Goal: Task Accomplishment & Management: Manage account settings

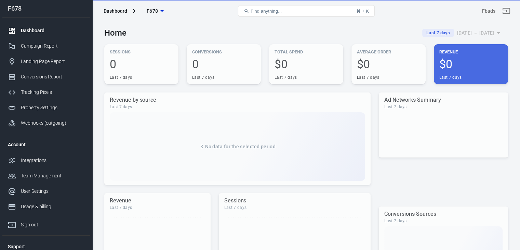
click at [47, 91] on div "Tracking Pixels" at bounding box center [53, 92] width 64 height 7
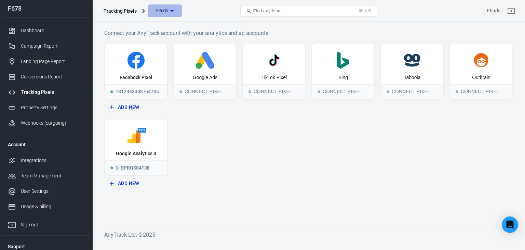
click at [168, 11] on icon "button" at bounding box center [172, 11] width 8 height 8
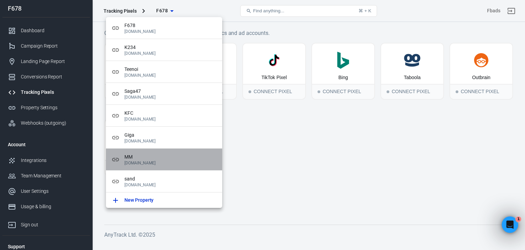
click at [159, 155] on span "MM" at bounding box center [170, 156] width 92 height 7
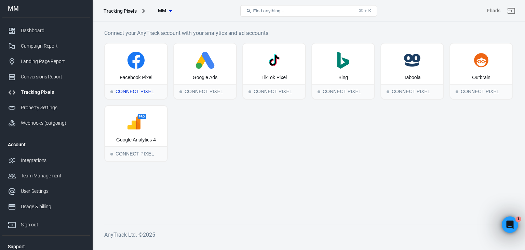
click at [130, 92] on div "Connect Pixel" at bounding box center [136, 91] width 62 height 15
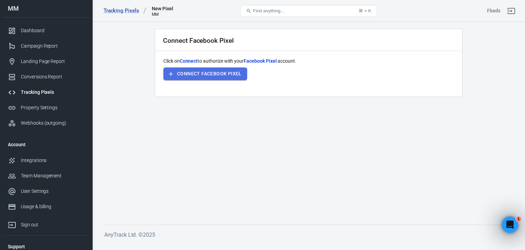
click at [216, 73] on button "Connect Facebook Pixel" at bounding box center [205, 73] width 84 height 13
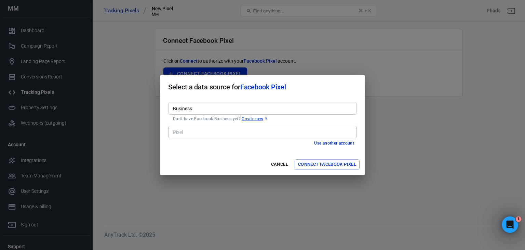
click at [317, 157] on div "Cancel Connect Facebook Pixel" at bounding box center [262, 165] width 205 height 22
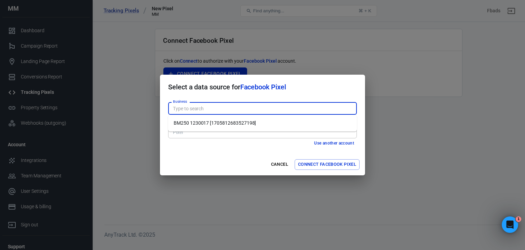
click at [301, 110] on input "Business" at bounding box center [262, 108] width 184 height 9
click at [268, 123] on li "BM250 1230017 [1705812683527198]" at bounding box center [262, 122] width 189 height 11
type input "BM250 1230017 [1705812683527198]"
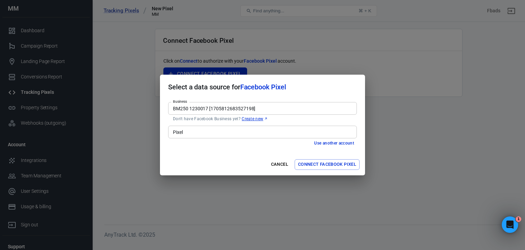
click at [242, 131] on input "Pixel" at bounding box center [262, 132] width 184 height 9
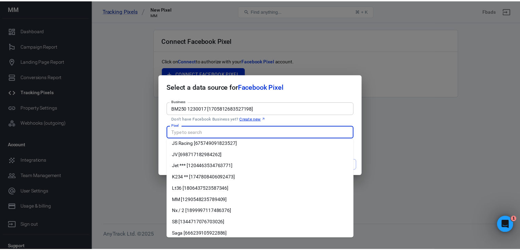
scroll to position [94, 0]
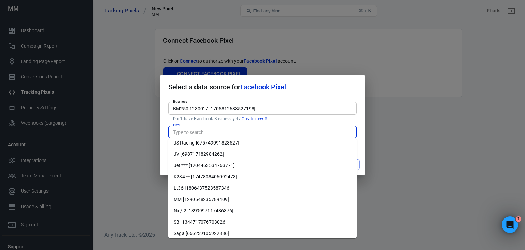
click at [227, 199] on li "MM [1290548235789409]" at bounding box center [262, 199] width 189 height 11
type input "MM [1290548235789409]"
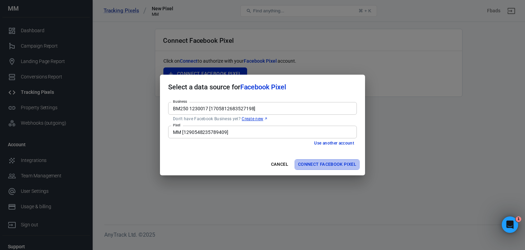
click at [305, 163] on button "Connect Facebook Pixel" at bounding box center [327, 164] width 65 height 11
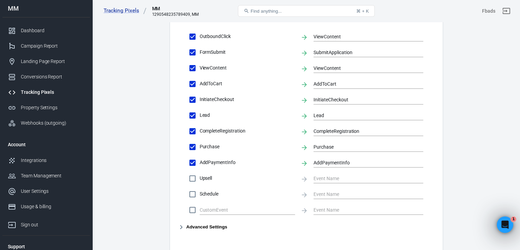
scroll to position [252, 0]
click at [253, 207] on input "text" at bounding box center [242, 209] width 85 height 9
type input "Addline"
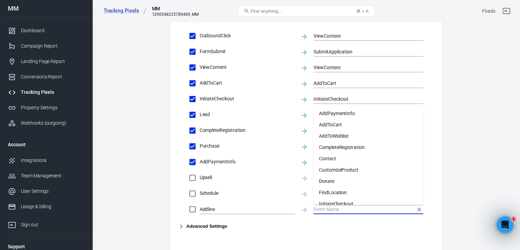
click at [316, 209] on input "text" at bounding box center [364, 209] width 100 height 9
click at [349, 158] on li "Contact" at bounding box center [369, 158] width 110 height 11
checkbox input "true"
type input "Contact"
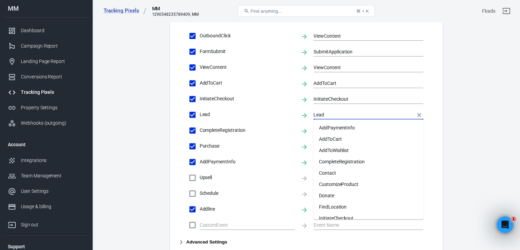
scroll to position [16, 0]
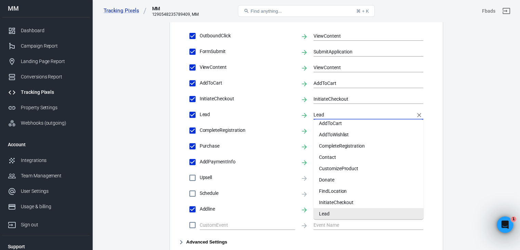
click at [332, 115] on input "Lead" at bounding box center [364, 114] width 100 height 9
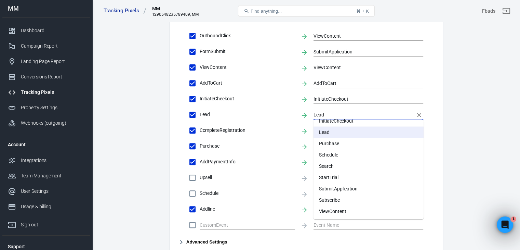
click at [340, 199] on li "Subscribe" at bounding box center [369, 199] width 110 height 11
type input "Subscribe"
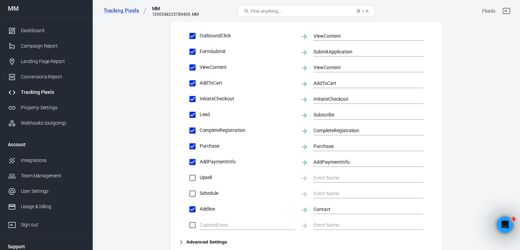
click at [464, 172] on main "Conversions Ads Integration Settings Conversions Settings Account Connection Co…" at bounding box center [306, 51] width 404 height 572
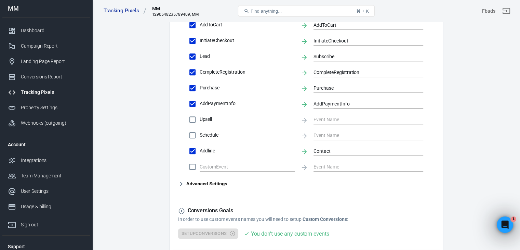
scroll to position [369, 0]
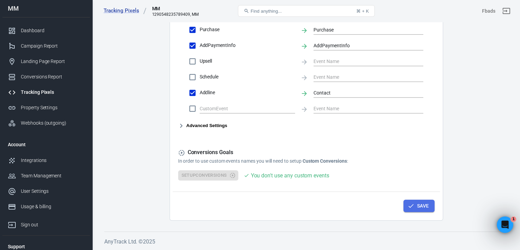
click at [408, 206] on icon "button" at bounding box center [411, 205] width 7 height 7
click at [47, 107] on div "Property Settings" at bounding box center [53, 107] width 64 height 7
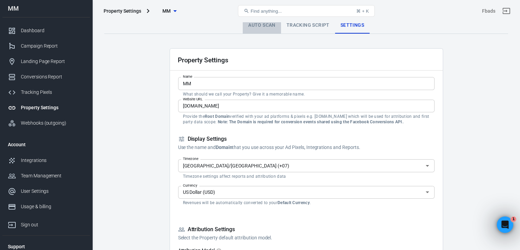
click at [257, 28] on link "Auto Scan" at bounding box center [262, 25] width 38 height 16
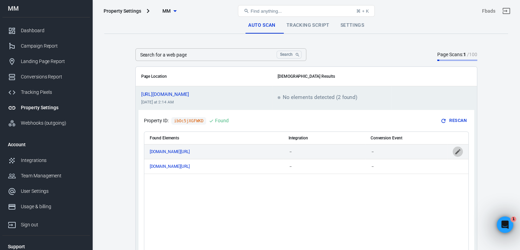
click at [460, 153] on icon "scrollable content" at bounding box center [457, 151] width 7 height 7
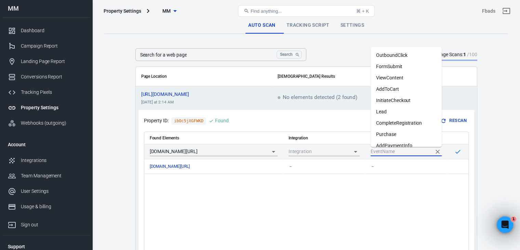
click at [413, 147] on input "scrollable content" at bounding box center [401, 151] width 61 height 9
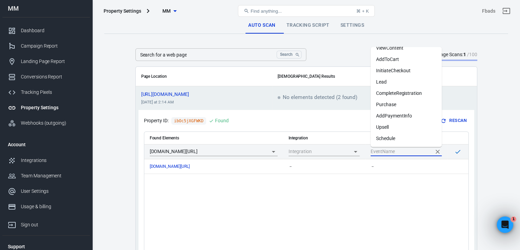
scroll to position [85, 0]
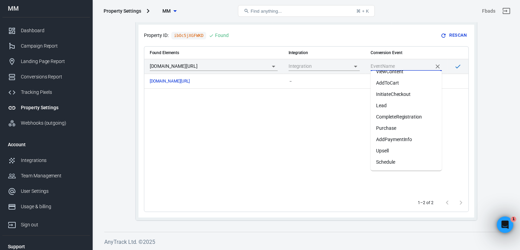
click at [396, 106] on li "Lead" at bounding box center [406, 105] width 71 height 11
type input "Lead"
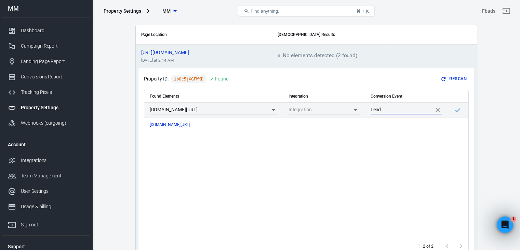
scroll to position [41, 0]
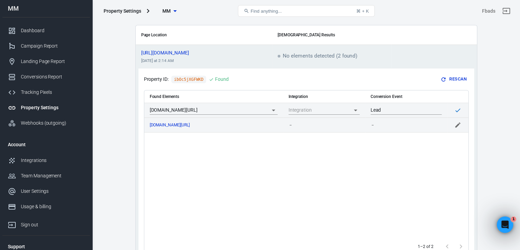
click at [425, 126] on div "－" at bounding box center [406, 124] width 71 height 5
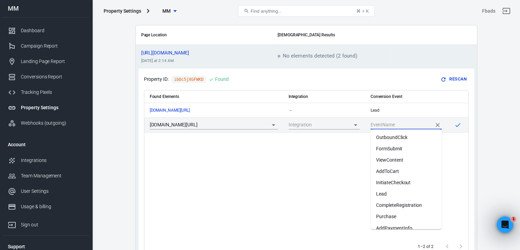
click at [410, 123] on input "scrollable content" at bounding box center [401, 124] width 61 height 9
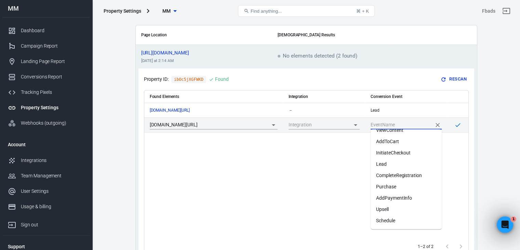
scroll to position [85, 0]
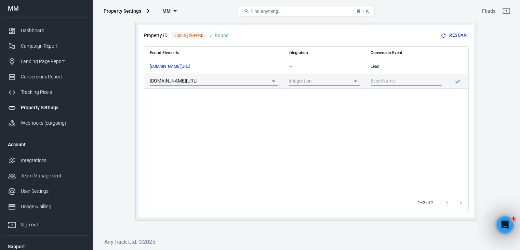
click at [355, 172] on div "Found Elements Integration Conversion Event [DOMAIN_NAME][URL] － Lead [DOMAIN_N…" at bounding box center [306, 120] width 324 height 147
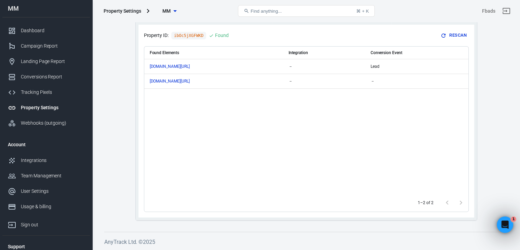
scroll to position [0, 0]
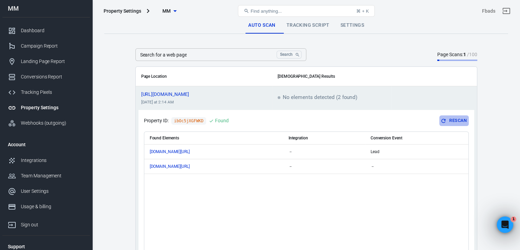
click at [444, 121] on icon "scrollable content" at bounding box center [443, 121] width 6 height 6
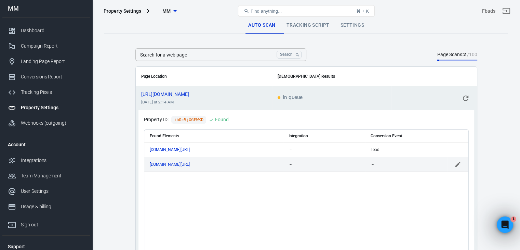
click at [381, 162] on div "－" at bounding box center [406, 164] width 71 height 5
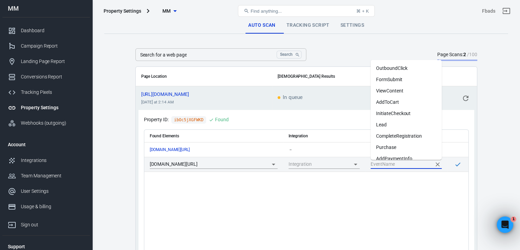
click at [381, 162] on input "scrollable content" at bounding box center [401, 164] width 61 height 9
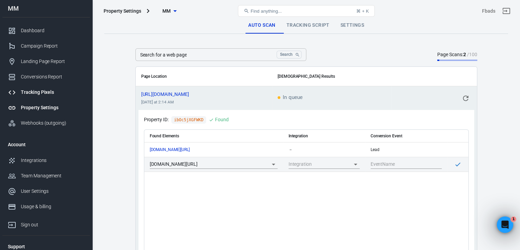
click at [34, 93] on div "Tracking Pixels" at bounding box center [53, 92] width 64 height 7
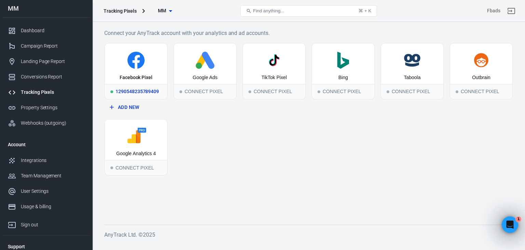
click at [123, 72] on div "Facebook Pixel" at bounding box center [136, 63] width 62 height 40
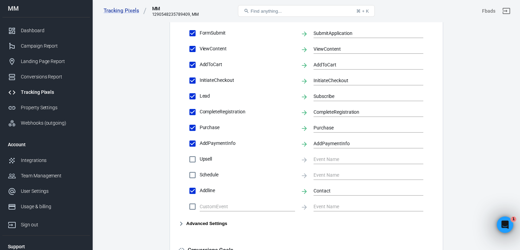
scroll to position [271, 0]
click at [209, 192] on span "Addline" at bounding box center [247, 190] width 95 height 7
click at [200, 192] on input "Addline" at bounding box center [192, 190] width 14 height 14
checkbox input "false"
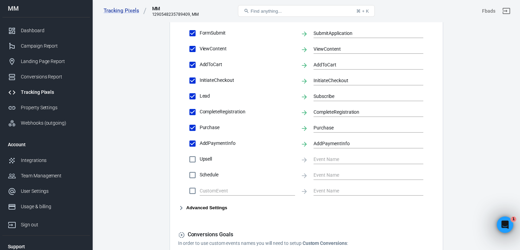
click at [209, 192] on input "text" at bounding box center [242, 190] width 85 height 9
type input "A"
type input "a"
click at [327, 185] on div at bounding box center [369, 189] width 110 height 13
type input "AddLine"
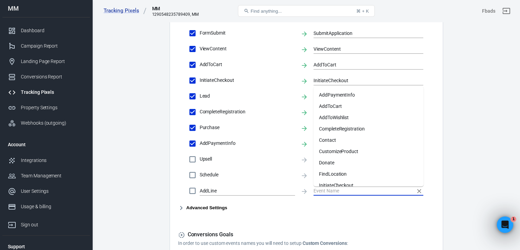
click at [328, 187] on input "text" at bounding box center [364, 190] width 100 height 9
click at [337, 141] on li "Contact" at bounding box center [369, 139] width 110 height 11
checkbox input "true"
type input "Contact"
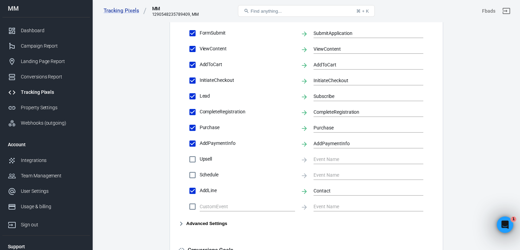
click at [478, 164] on main "Conversions Ads Integration Settings Conversions Settings Account Connection Co…" at bounding box center [306, 32] width 404 height 572
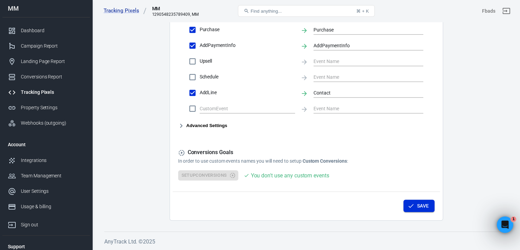
click at [415, 208] on button "Save" at bounding box center [419, 205] width 31 height 13
click at [45, 111] on div "Property Settings" at bounding box center [53, 107] width 64 height 7
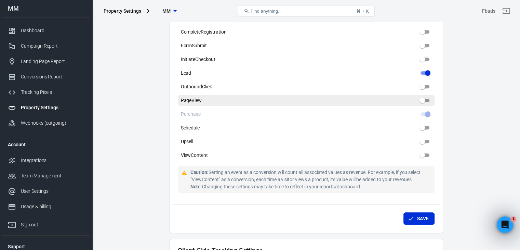
scroll to position [380, 0]
click at [426, 101] on input "PageView" at bounding box center [422, 101] width 25 height 8
checkbox input "false"
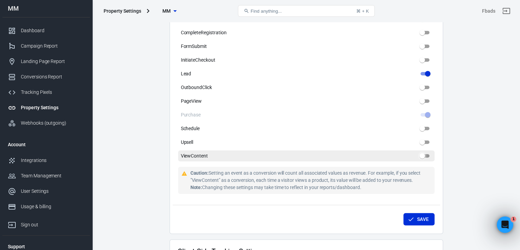
click at [425, 155] on input "ViewContent" at bounding box center [422, 155] width 25 height 8
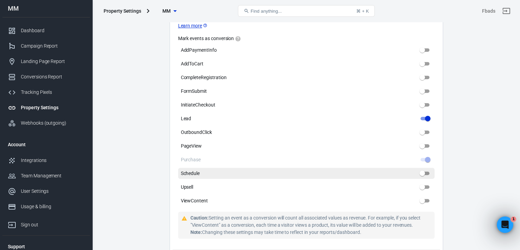
scroll to position [336, 0]
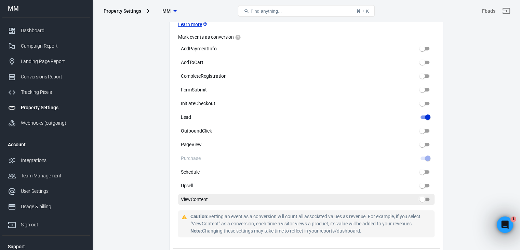
click at [424, 199] on input "ViewContent" at bounding box center [422, 199] width 25 height 8
click at [425, 200] on input "ViewContent" at bounding box center [422, 199] width 25 height 8
checkbox input "false"
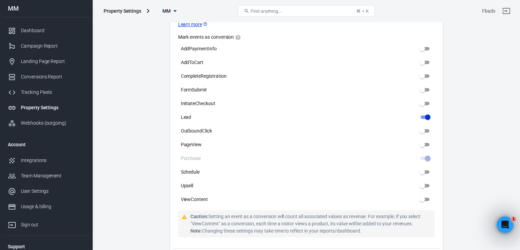
click at [458, 168] on main "Auto Scan Tracking Script Settings Property Settings Name MM Name What should w…" at bounding box center [306, 116] width 404 height 871
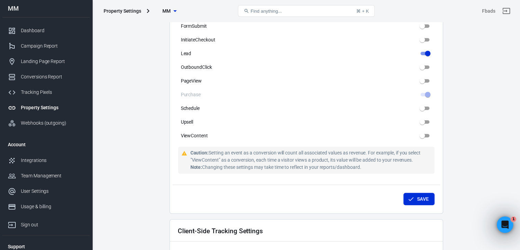
scroll to position [361, 0]
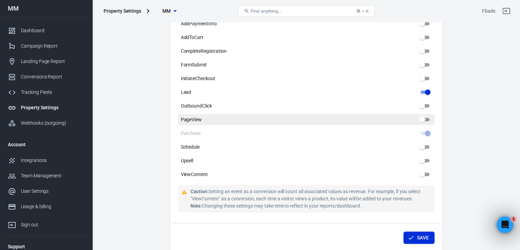
click at [424, 119] on input "PageView" at bounding box center [422, 119] width 25 height 8
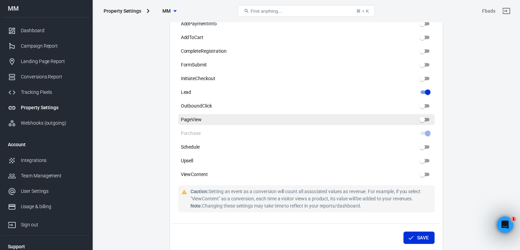
checkbox input "false"
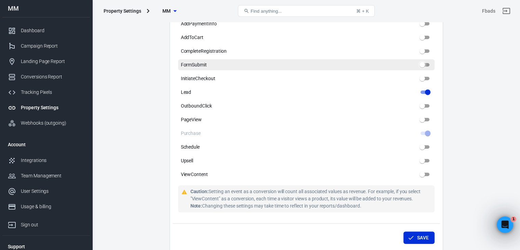
click at [422, 66] on input "FormSubmit" at bounding box center [422, 65] width 25 height 8
checkbox input "false"
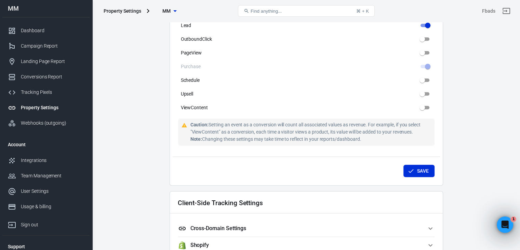
scroll to position [431, 0]
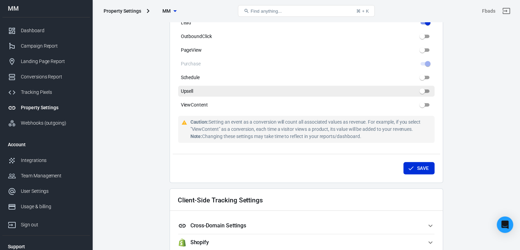
click at [425, 90] on input "Upsell" at bounding box center [422, 91] width 25 height 8
checkbox input "false"
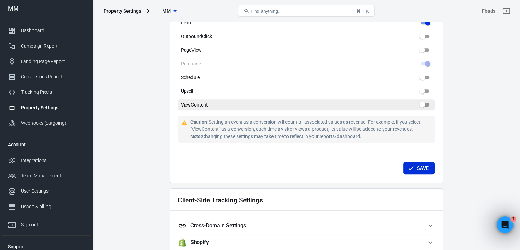
click at [424, 103] on input "ViewContent" at bounding box center [422, 105] width 25 height 8
checkbox input "false"
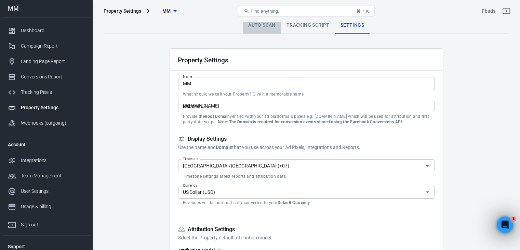
click at [260, 28] on link "Auto Scan" at bounding box center [262, 25] width 38 height 16
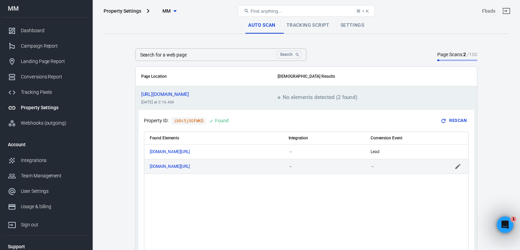
click at [387, 168] on div "－" at bounding box center [406, 166] width 71 height 5
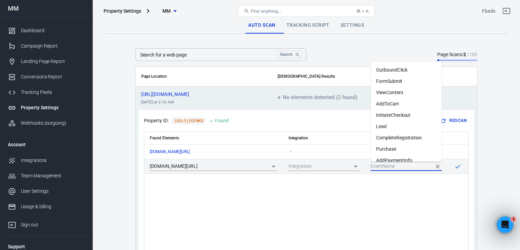
click at [387, 168] on input "scrollable content" at bounding box center [401, 166] width 61 height 9
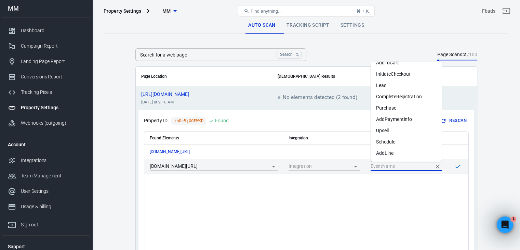
click at [392, 154] on li "AddLine" at bounding box center [406, 152] width 71 height 11
type input "AddLine"
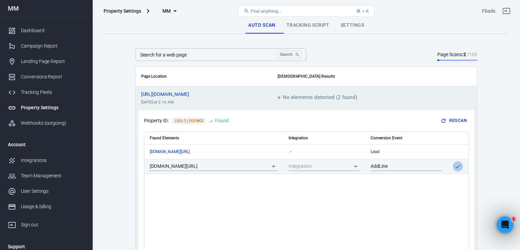
click at [456, 166] on icon "scrollable content" at bounding box center [457, 166] width 7 height 7
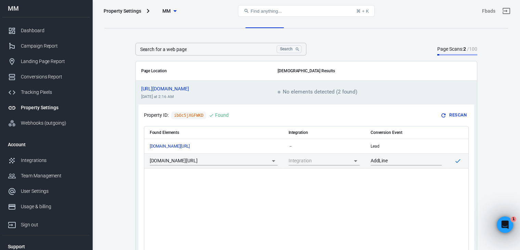
scroll to position [0, 0]
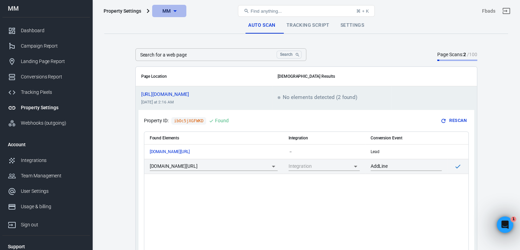
click at [168, 10] on span "MM" at bounding box center [166, 11] width 9 height 9
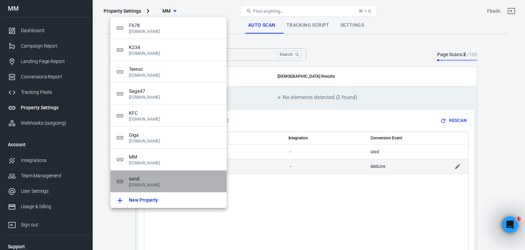
click at [163, 174] on div "sand sandth.space" at bounding box center [168, 181] width 116 height 22
